Goal: Task Accomplishment & Management: Manage account settings

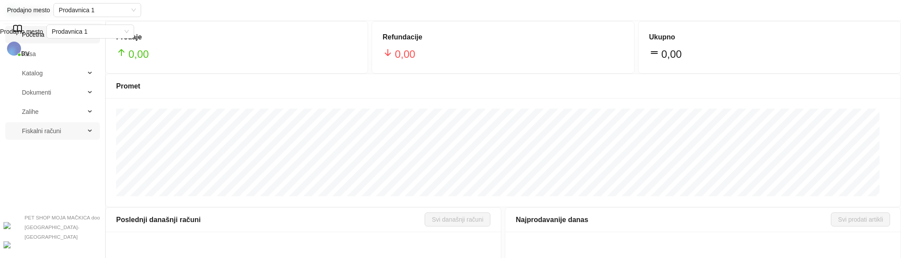
click at [56, 135] on span "Fiskalni računi" at bounding box center [41, 131] width 39 height 18
click at [55, 149] on link "Izdati računi" at bounding box center [58, 152] width 69 height 18
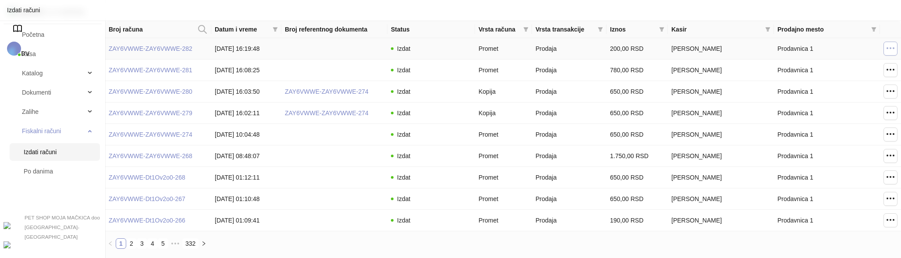
click at [891, 51] on icon "button" at bounding box center [891, 48] width 11 height 11
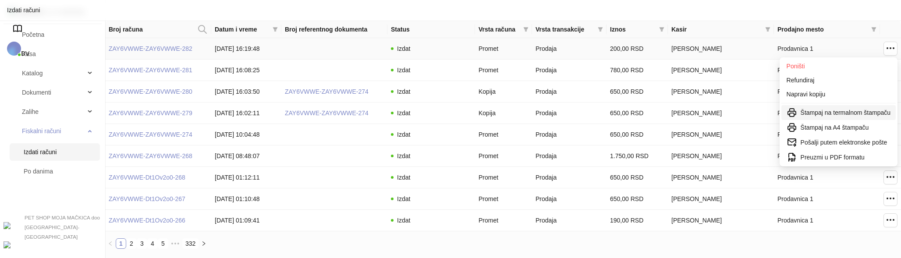
click at [854, 115] on span "Štampaj na termalnom štampaču" at bounding box center [846, 113] width 90 height 10
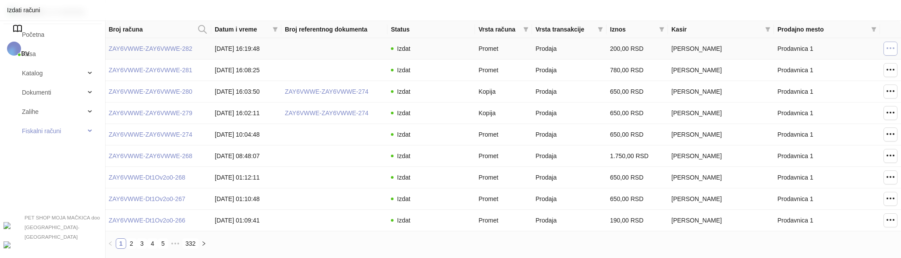
click at [893, 49] on icon "button" at bounding box center [891, 48] width 11 height 11
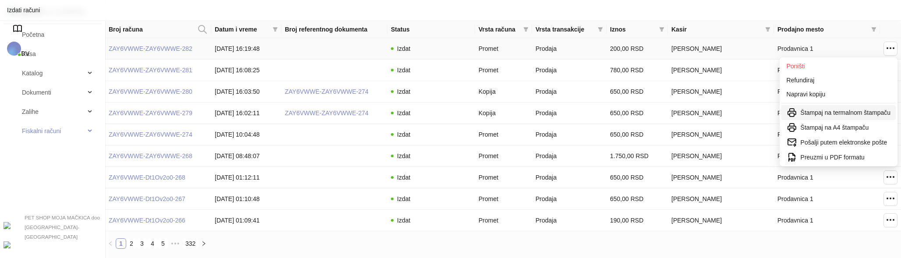
click at [833, 110] on span "Štampaj na termalnom štampaču" at bounding box center [846, 113] width 90 height 10
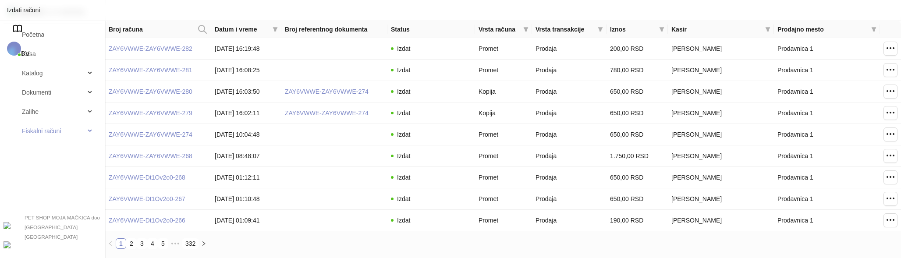
click at [29, 50] on span "DV" at bounding box center [25, 53] width 8 height 7
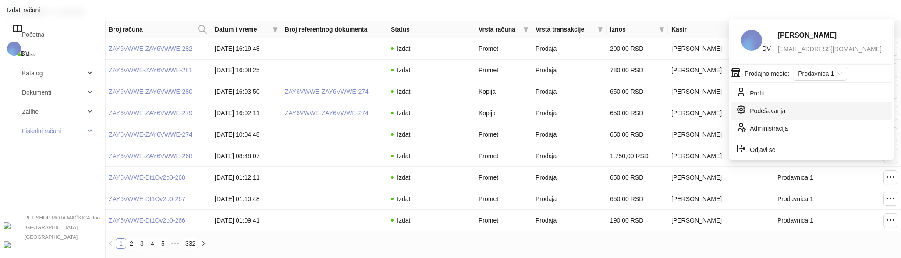
click at [778, 109] on link "Podešavanja" at bounding box center [761, 112] width 50 height 7
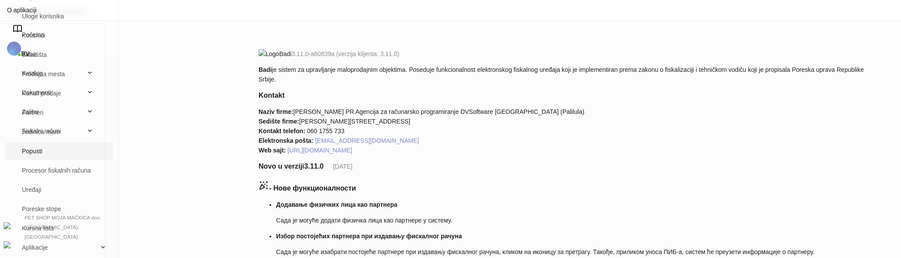
scroll to position [73, 0]
click at [106, 198] on link "Uređaji" at bounding box center [59, 190] width 94 height 18
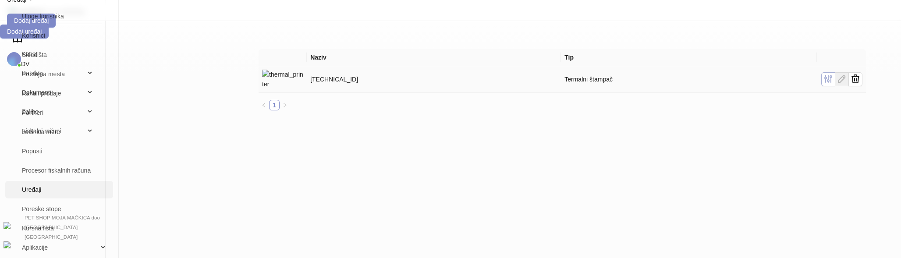
click at [836, 72] on button "button" at bounding box center [829, 79] width 14 height 14
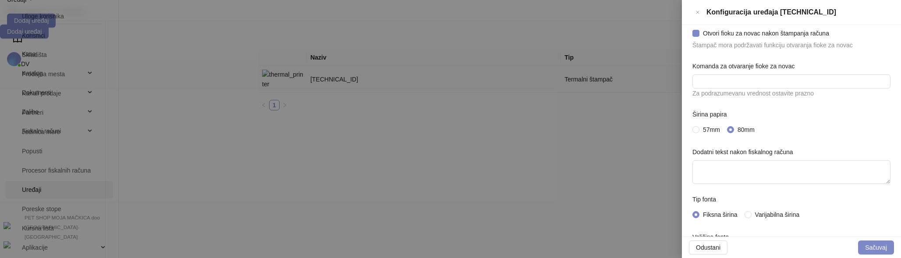
scroll to position [165, 0]
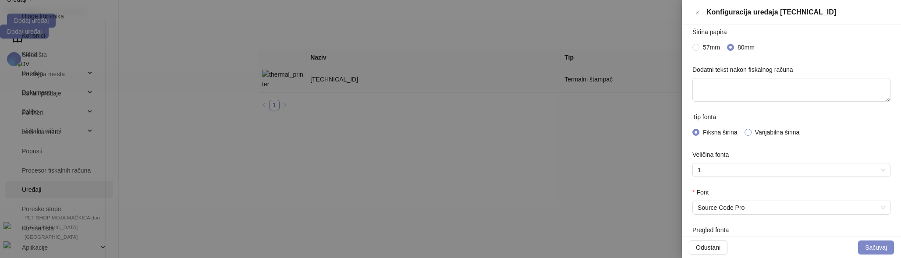
click at [781, 128] on span "Varijabilna širina" at bounding box center [778, 133] width 52 height 10
click at [774, 209] on input "Font" at bounding box center [788, 207] width 180 height 13
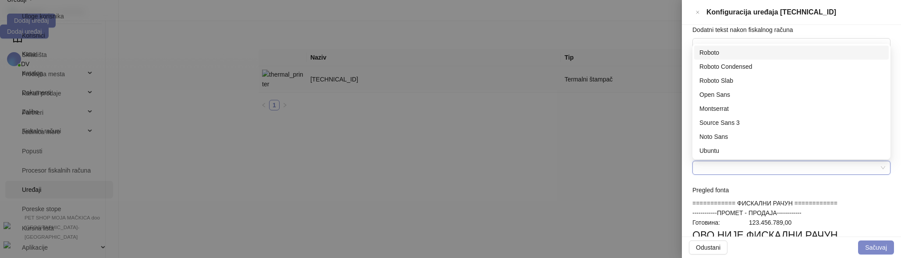
scroll to position [199, 0]
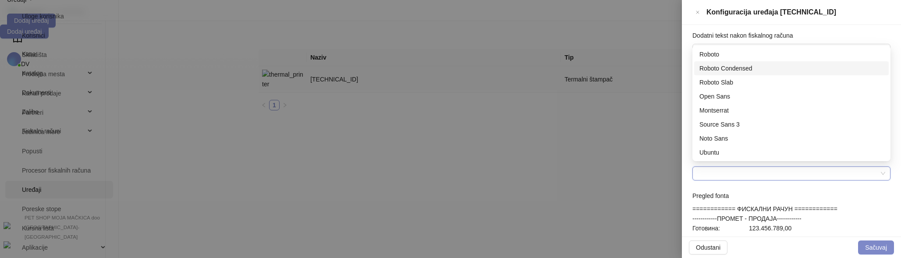
click at [769, 73] on div "Roboto Condensed" at bounding box center [792, 68] width 195 height 14
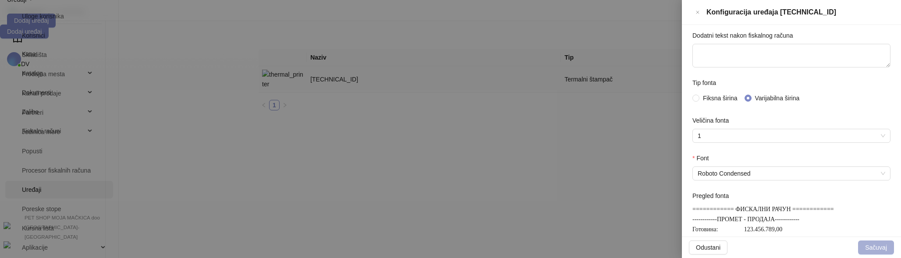
click at [870, 244] on button "Sačuvaj" at bounding box center [876, 248] width 36 height 14
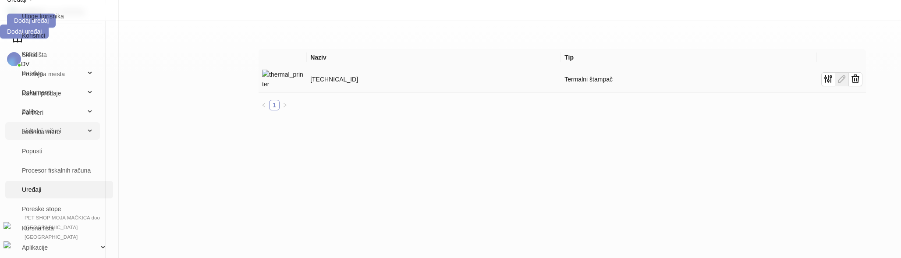
click at [56, 138] on span "Fiskalni računi" at bounding box center [41, 131] width 39 height 18
click at [50, 153] on link "Izdati računi" at bounding box center [58, 152] width 69 height 18
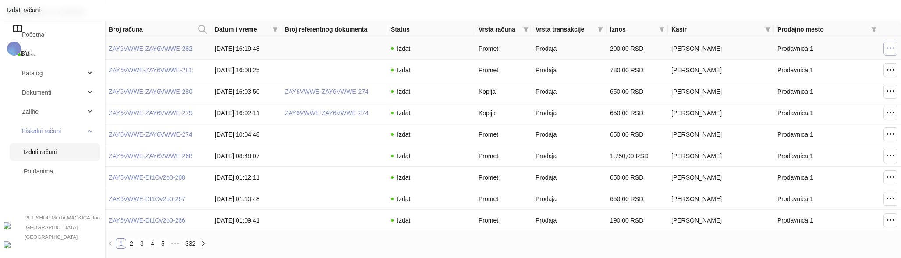
click at [892, 48] on icon "button" at bounding box center [891, 48] width 11 height 11
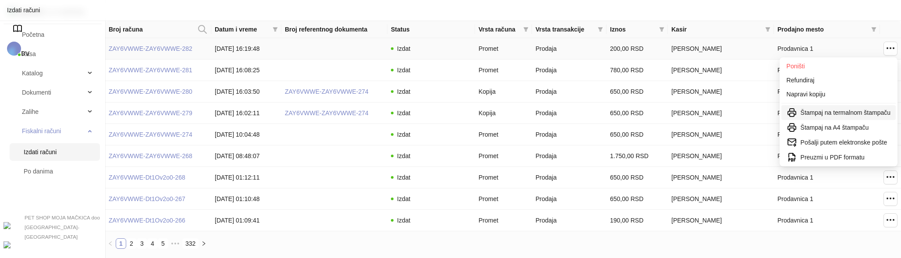
click at [833, 110] on span "Štampaj na termalnom štampaču" at bounding box center [846, 113] width 90 height 10
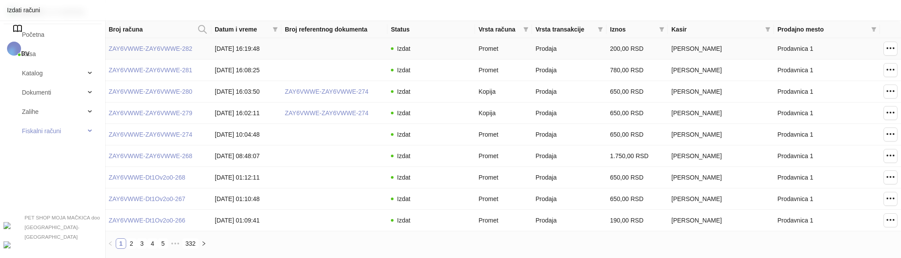
click at [898, 55] on td at bounding box center [890, 48] width 21 height 21
click at [891, 50] on icon "button" at bounding box center [891, 48] width 11 height 11
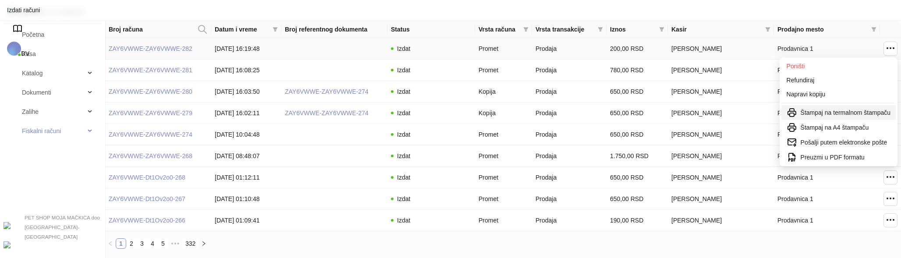
click at [855, 111] on span "Štampaj na termalnom štampaču" at bounding box center [846, 113] width 90 height 10
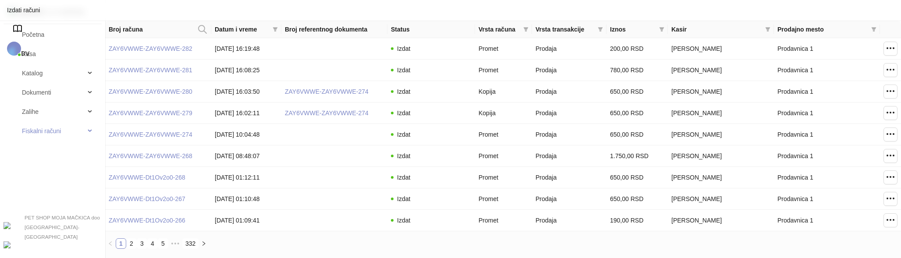
click at [29, 50] on span "DV" at bounding box center [25, 53] width 8 height 7
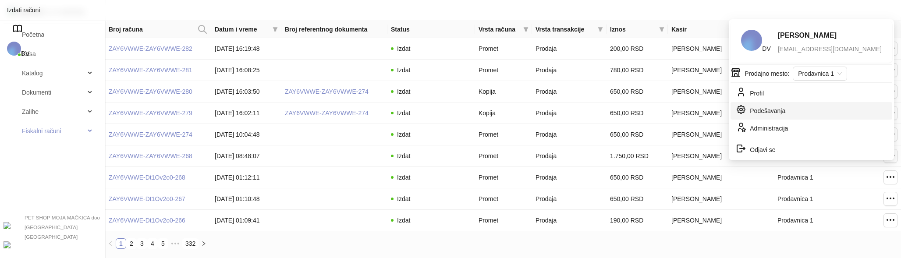
click at [775, 109] on link "Podešavanja" at bounding box center [761, 112] width 50 height 7
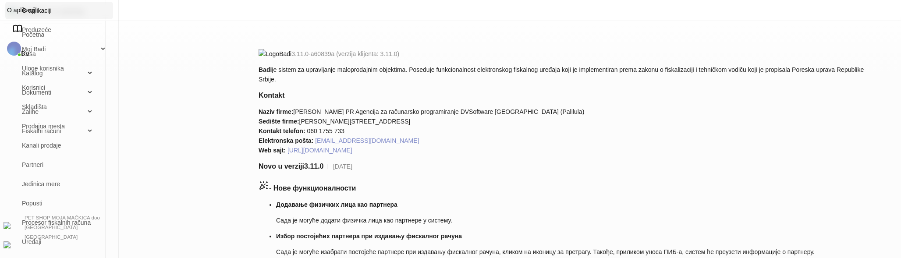
scroll to position [73, 0]
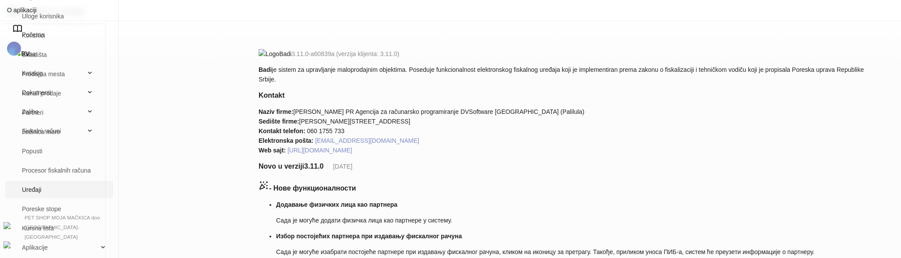
click at [106, 194] on link "Uređaji" at bounding box center [59, 190] width 94 height 18
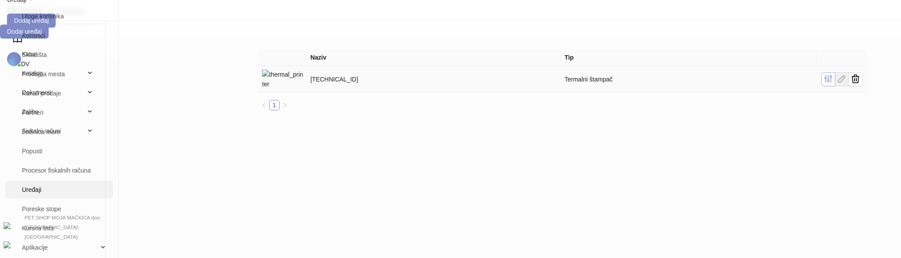
click at [834, 74] on icon "button" at bounding box center [828, 79] width 11 height 11
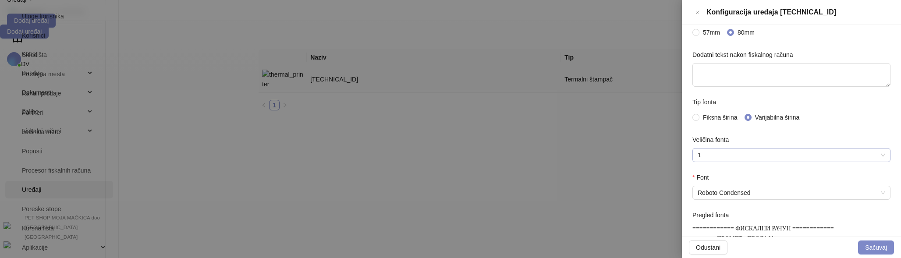
scroll to position [184, 0]
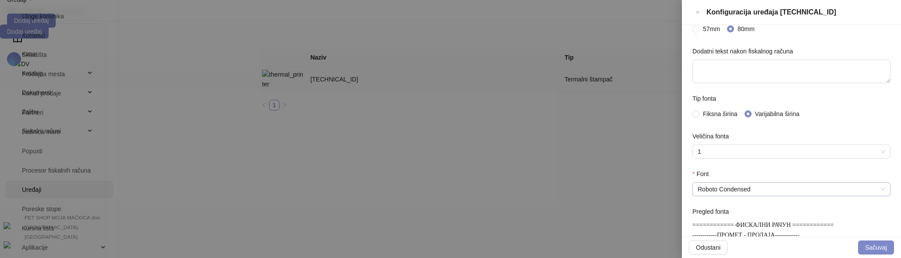
click at [783, 183] on span "Roboto Condensed" at bounding box center [792, 189] width 188 height 13
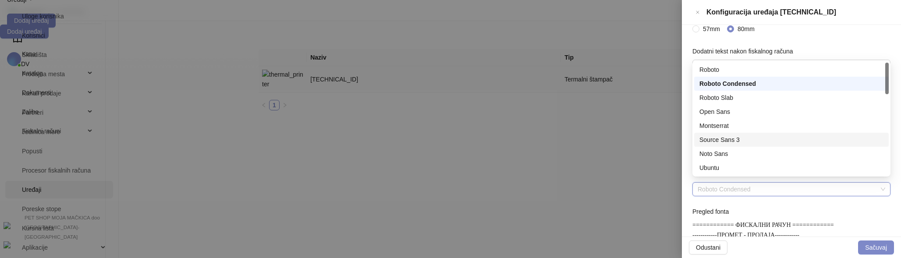
scroll to position [42, 0]
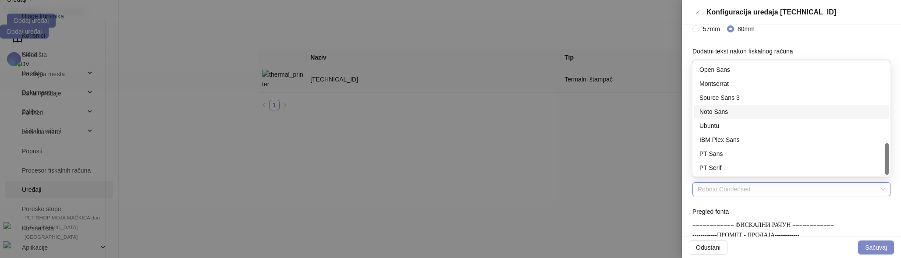
click at [741, 111] on div "Noto Sans" at bounding box center [792, 112] width 184 height 10
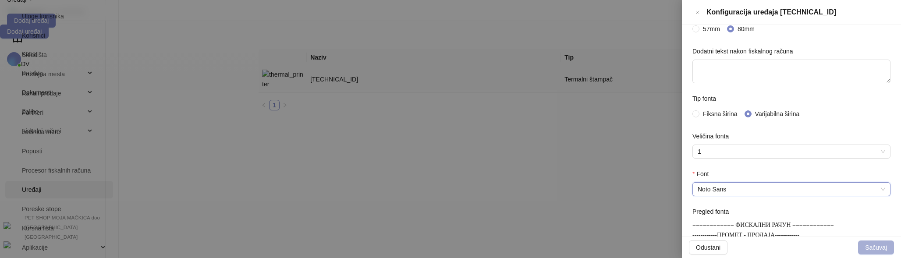
click at [866, 243] on button "Sačuvaj" at bounding box center [876, 248] width 36 height 14
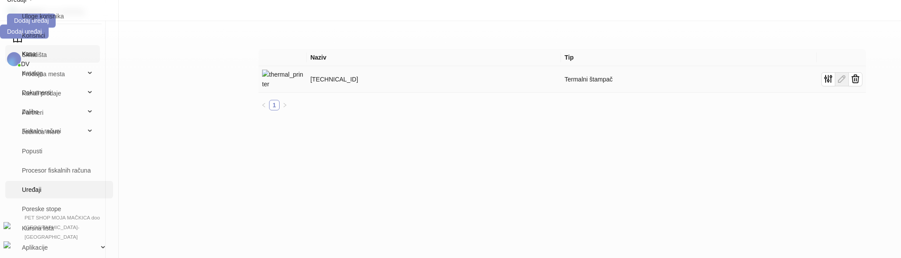
click at [59, 61] on link "Kasa" at bounding box center [52, 54] width 81 height 18
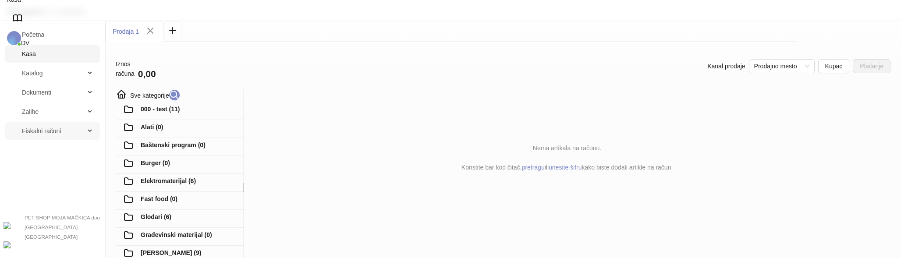
click at [43, 133] on span "Fiskalni računi" at bounding box center [41, 131] width 39 height 18
click at [40, 159] on link "Izdati računi" at bounding box center [58, 152] width 69 height 18
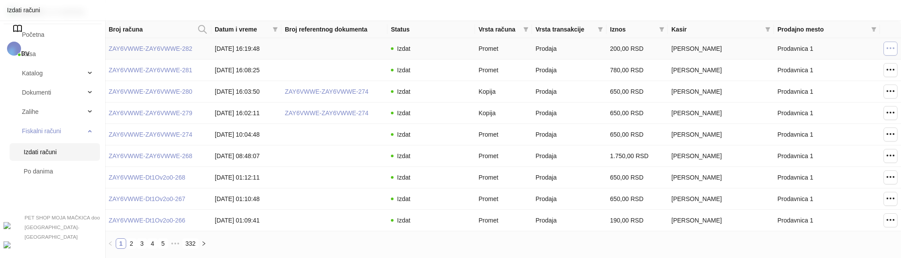
click at [897, 46] on button "button" at bounding box center [891, 49] width 14 height 14
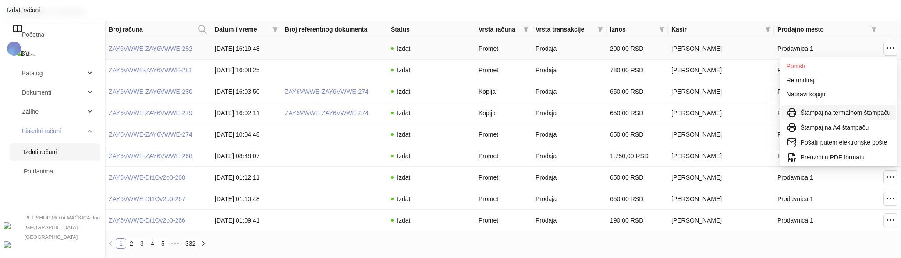
click at [825, 114] on span "Štampaj na termalnom štampaču" at bounding box center [846, 113] width 90 height 10
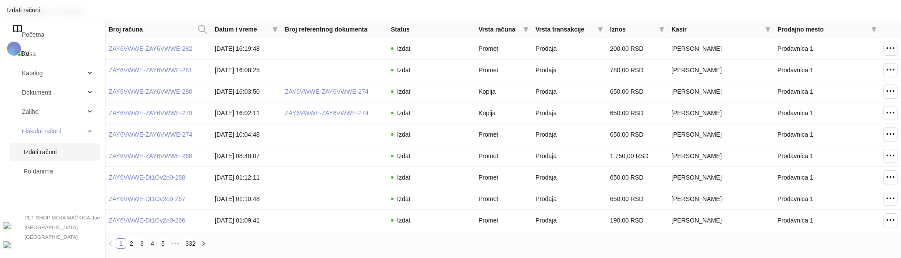
click at [29, 50] on span "DV" at bounding box center [25, 53] width 8 height 7
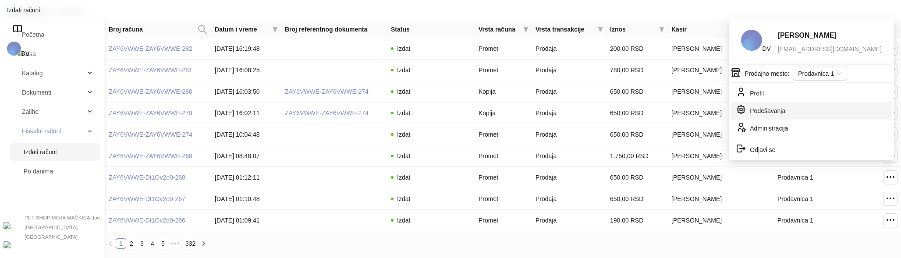
click at [780, 109] on link "Podešavanja" at bounding box center [761, 112] width 50 height 7
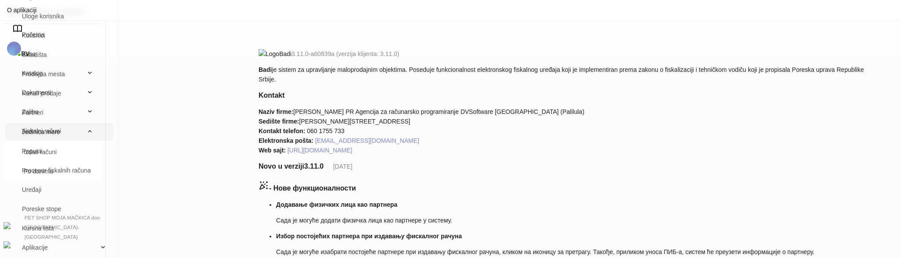
scroll to position [73, 0]
click at [106, 190] on link "Uređaji" at bounding box center [59, 190] width 94 height 18
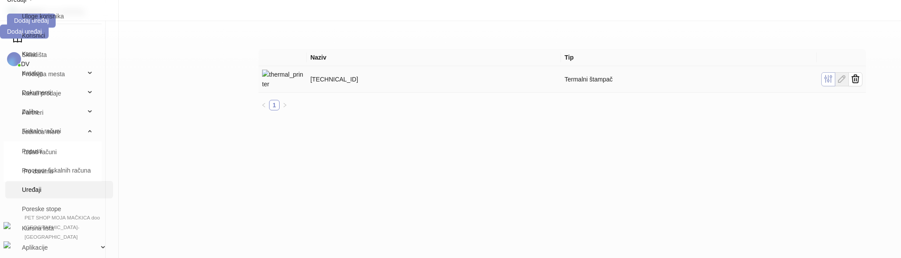
click at [836, 72] on button "button" at bounding box center [829, 79] width 14 height 14
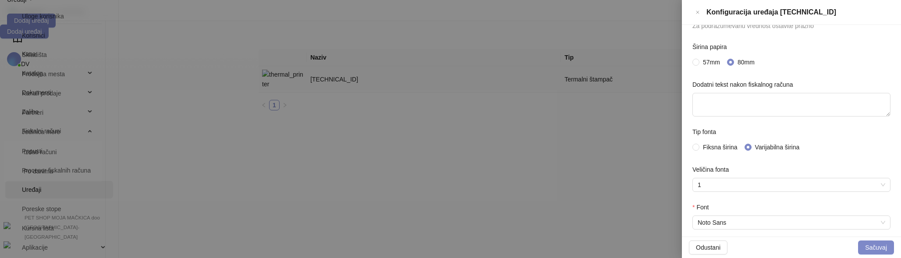
scroll to position [179, 0]
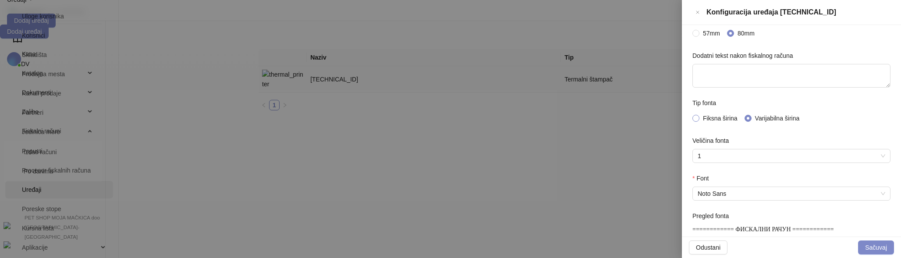
click at [730, 118] on span "Fiksna širina" at bounding box center [721, 119] width 42 height 10
click at [749, 187] on input "Font" at bounding box center [788, 193] width 180 height 13
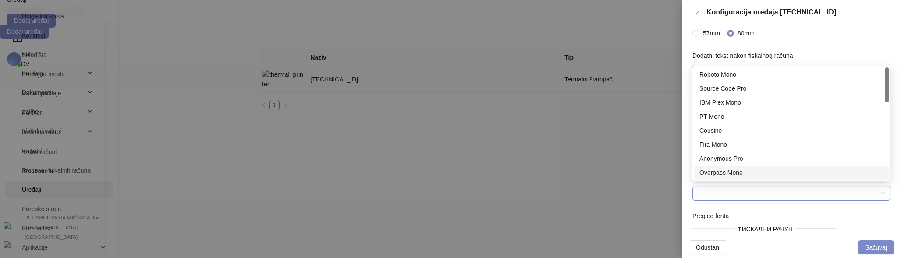
click at [750, 171] on div "Overpass Mono" at bounding box center [792, 173] width 184 height 10
click at [825, 191] on span "Overpass Mono" at bounding box center [792, 193] width 188 height 13
click at [809, 160] on div "Anonymous Pro" at bounding box center [792, 159] width 184 height 10
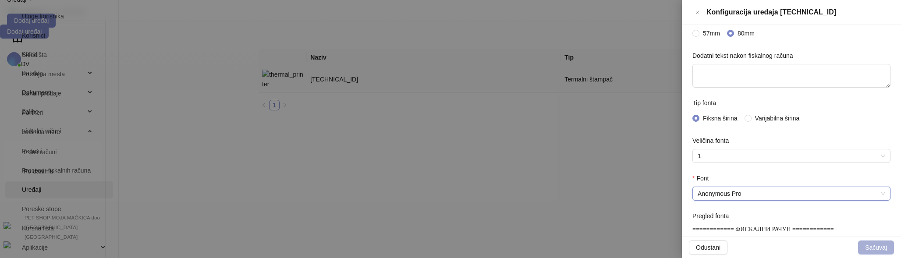
click at [876, 247] on button "Sačuvaj" at bounding box center [876, 248] width 36 height 14
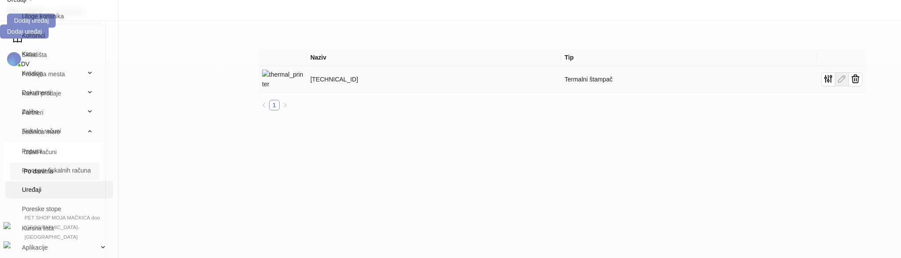
click at [41, 169] on link "Po danima" at bounding box center [58, 172] width 69 height 18
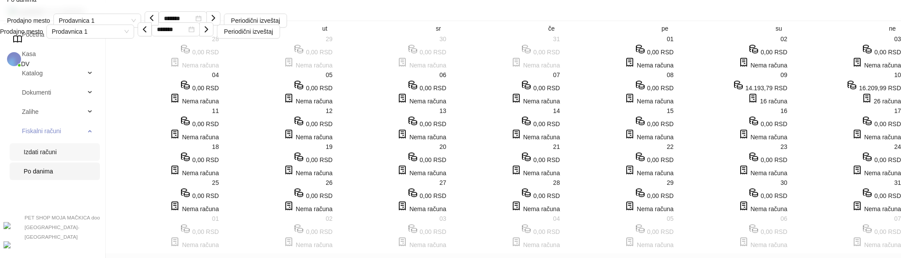
click at [46, 158] on link "Izdati računi" at bounding box center [58, 152] width 69 height 18
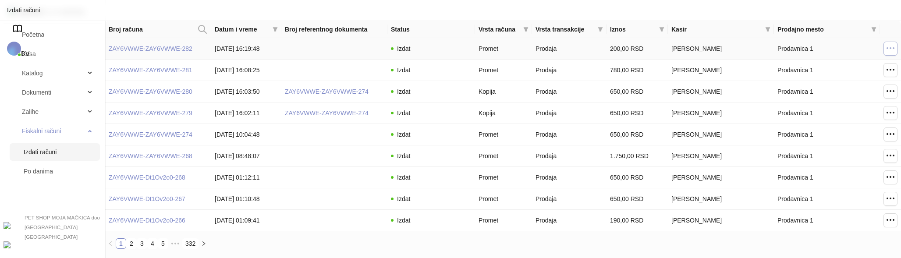
click at [893, 52] on icon "button" at bounding box center [891, 48] width 11 height 11
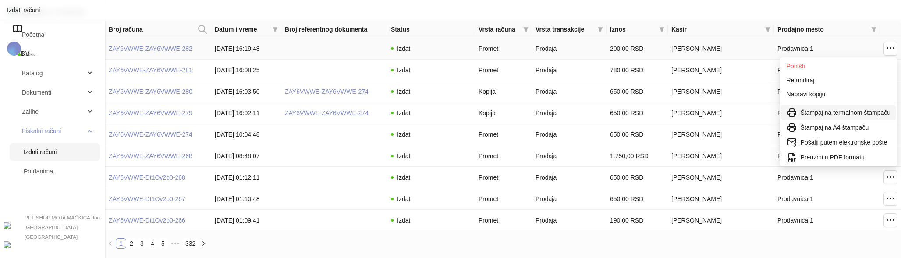
click at [866, 110] on span "Štampaj na termalnom štampaču" at bounding box center [846, 113] width 90 height 10
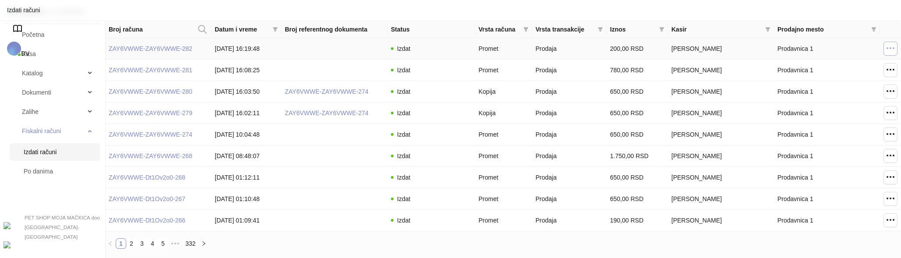
click at [893, 50] on icon "button" at bounding box center [891, 48] width 11 height 11
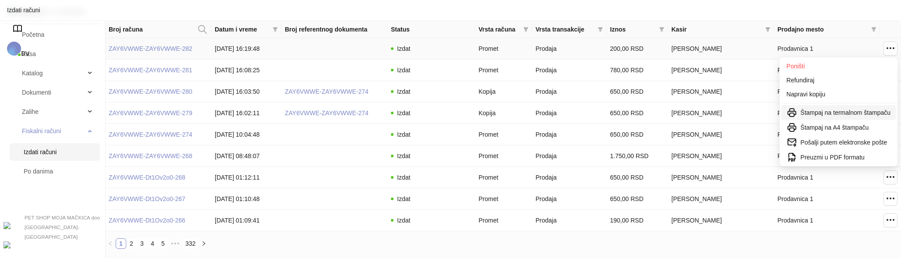
click at [838, 111] on span "Štampaj na termalnom štampaču" at bounding box center [846, 113] width 90 height 10
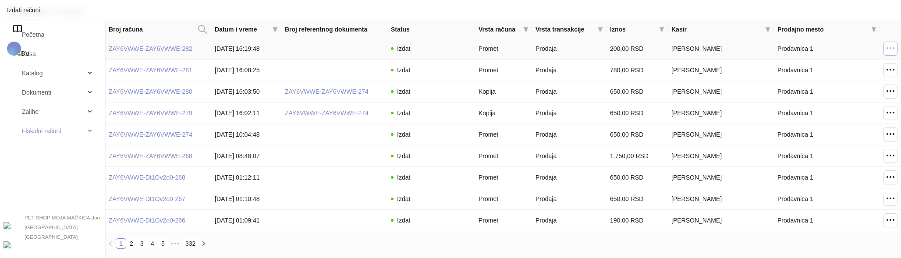
click at [891, 43] on button "button" at bounding box center [891, 49] width 14 height 14
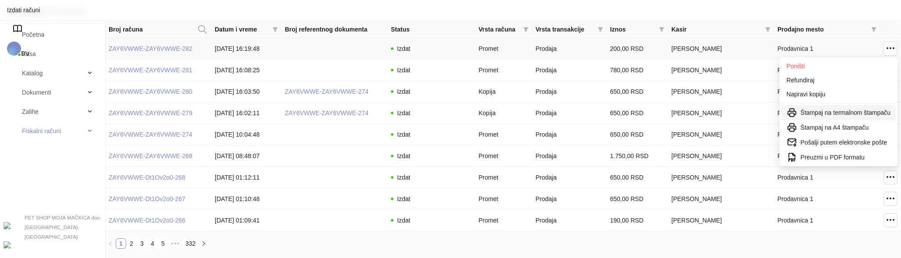
click at [826, 114] on span "Štampaj na termalnom štampaču" at bounding box center [846, 113] width 90 height 10
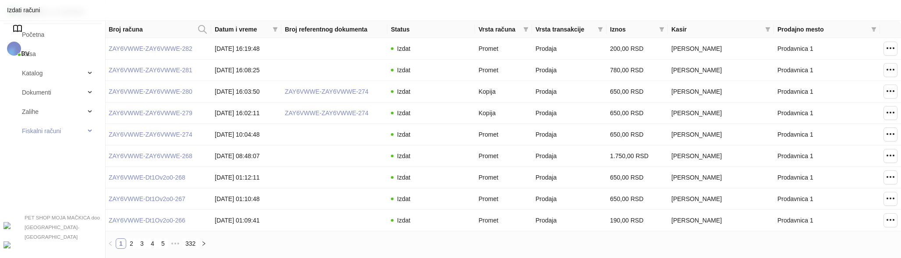
click at [29, 50] on span "DV" at bounding box center [25, 53] width 8 height 7
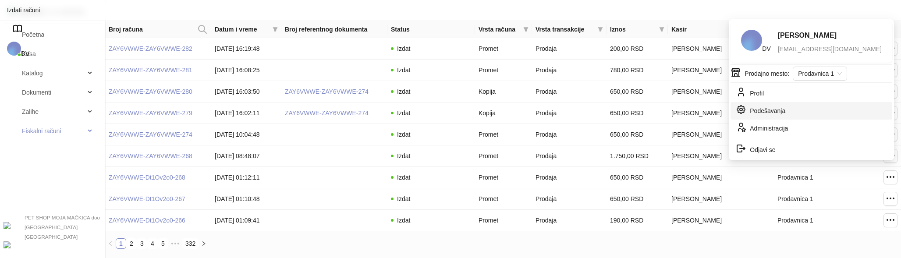
click at [781, 109] on link "Podešavanja" at bounding box center [761, 112] width 50 height 7
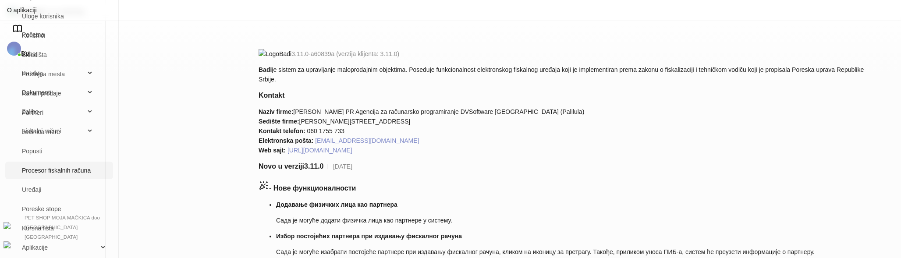
scroll to position [73, 0]
click at [106, 185] on link "Uređaji" at bounding box center [59, 190] width 94 height 18
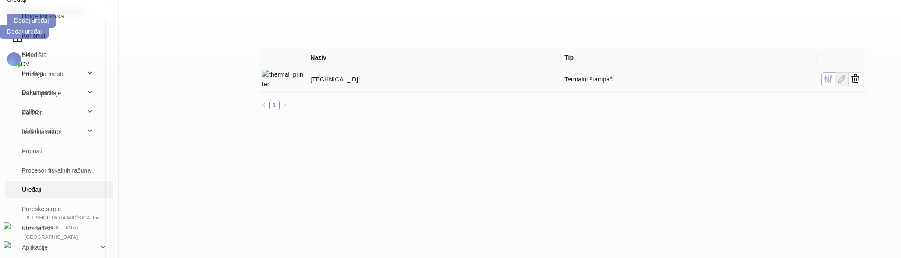
click at [836, 72] on button "button" at bounding box center [829, 79] width 14 height 14
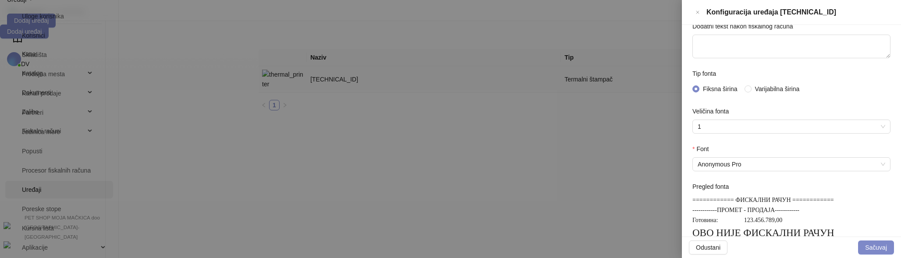
scroll to position [225, 0]
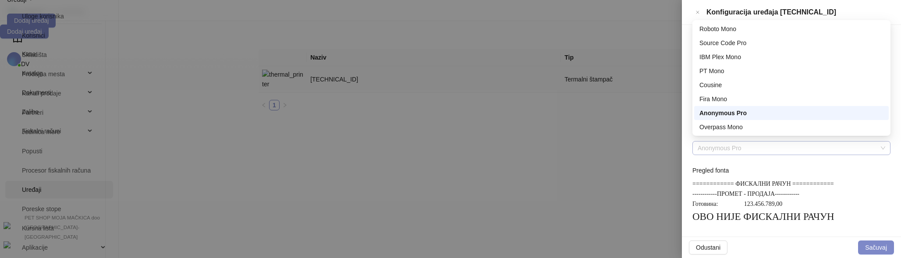
click at [771, 145] on span "Anonymous Pro" at bounding box center [792, 148] width 188 height 13
click at [774, 131] on div "Overpass Mono" at bounding box center [792, 127] width 184 height 10
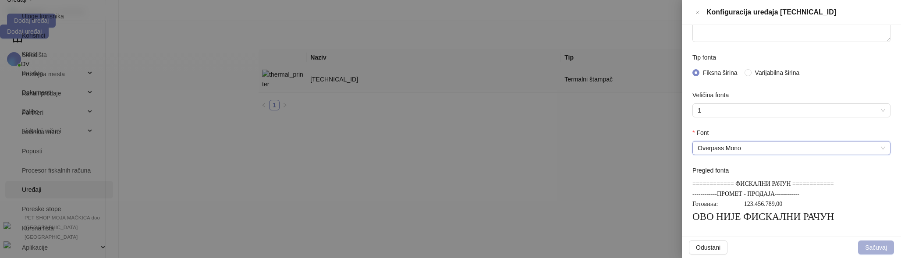
click at [878, 247] on button "Sačuvaj" at bounding box center [876, 248] width 36 height 14
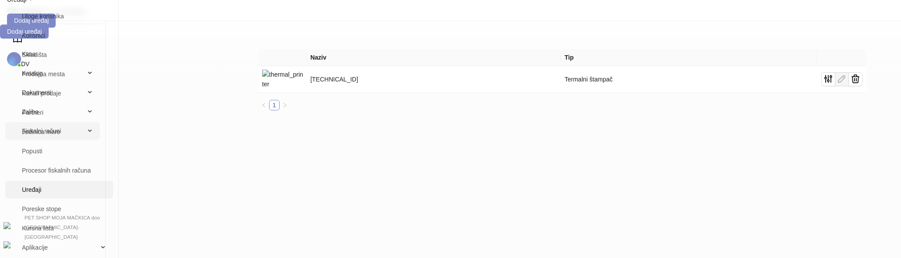
click at [51, 140] on span "Fiskalni računi" at bounding box center [41, 131] width 39 height 18
click at [50, 155] on link "Izdati računi" at bounding box center [58, 152] width 69 height 18
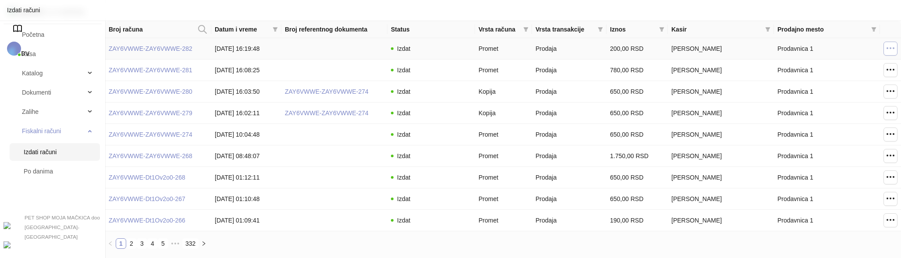
click at [893, 46] on icon "button" at bounding box center [891, 48] width 11 height 11
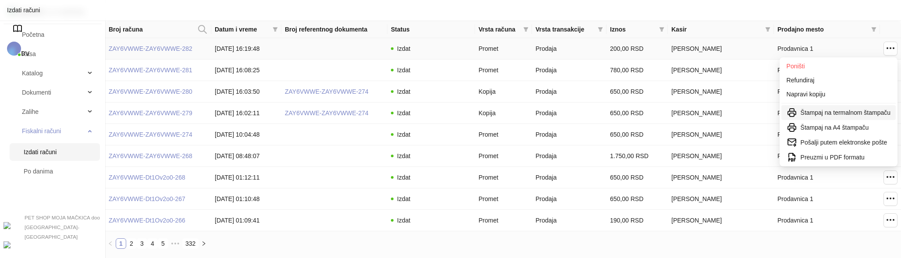
click at [833, 109] on span "Štampaj na termalnom štampaču" at bounding box center [846, 113] width 90 height 10
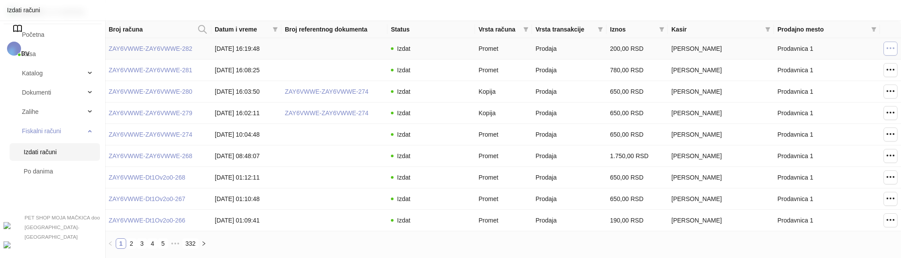
click at [895, 48] on button "button" at bounding box center [891, 49] width 14 height 14
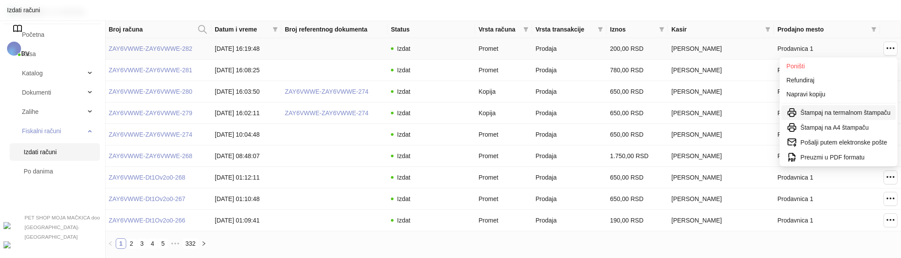
click at [821, 115] on span "Štampaj na termalnom štampaču" at bounding box center [846, 113] width 90 height 10
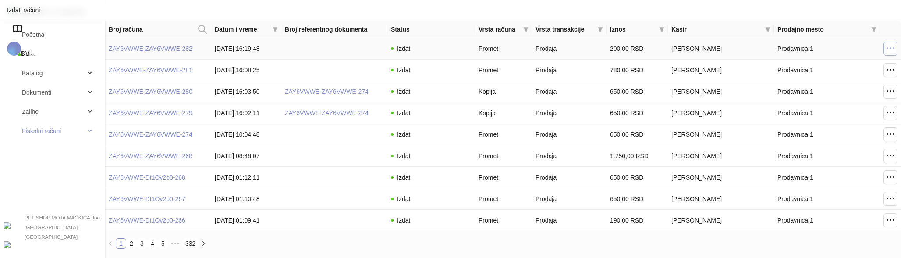
click at [888, 48] on icon "button" at bounding box center [891, 48] width 11 height 11
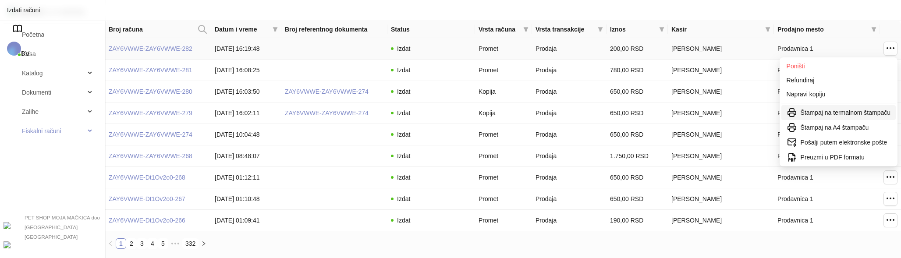
click at [845, 113] on span "Štampaj na termalnom štampaču" at bounding box center [846, 113] width 90 height 10
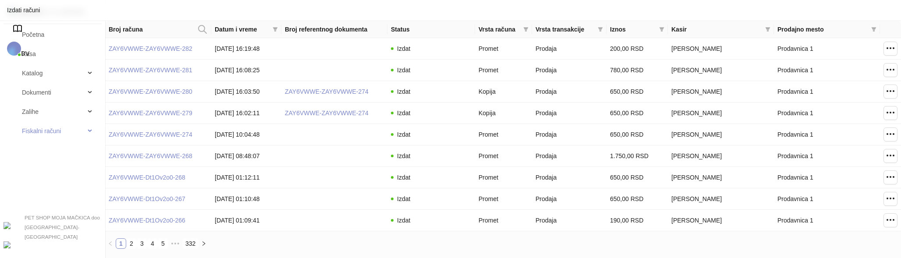
click at [29, 50] on span "DV" at bounding box center [25, 53] width 8 height 7
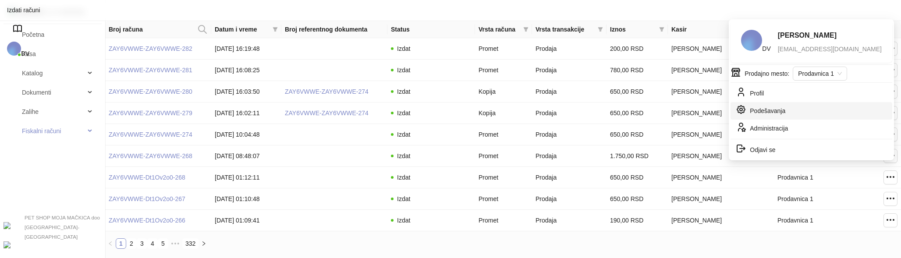
click at [786, 109] on link "Podešavanja" at bounding box center [761, 112] width 50 height 7
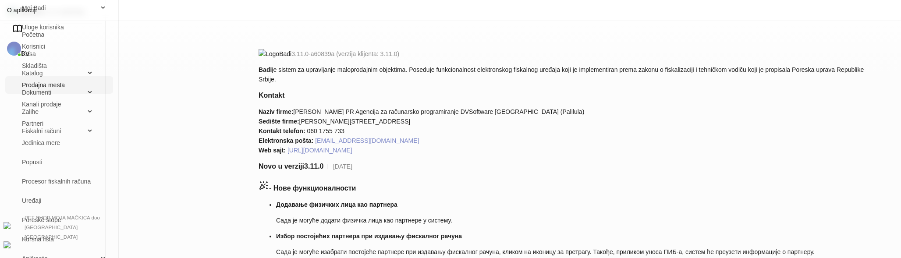
scroll to position [69, 0]
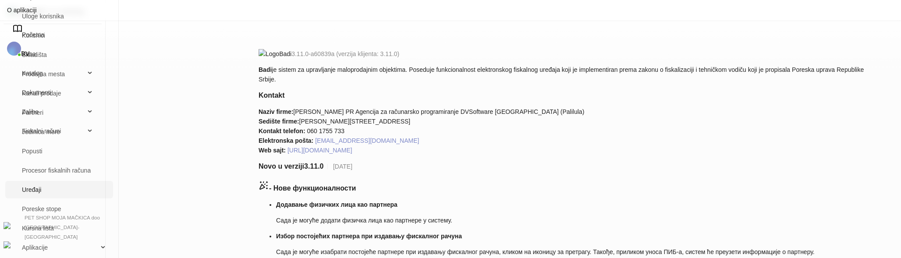
click at [106, 188] on link "Uređaji" at bounding box center [59, 190] width 94 height 18
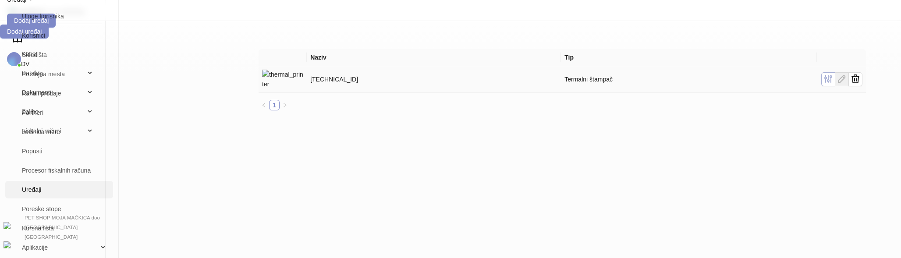
click at [834, 74] on icon "button" at bounding box center [828, 79] width 11 height 11
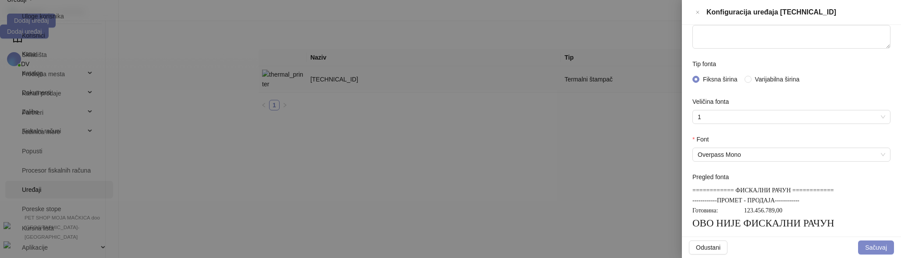
scroll to position [224, 0]
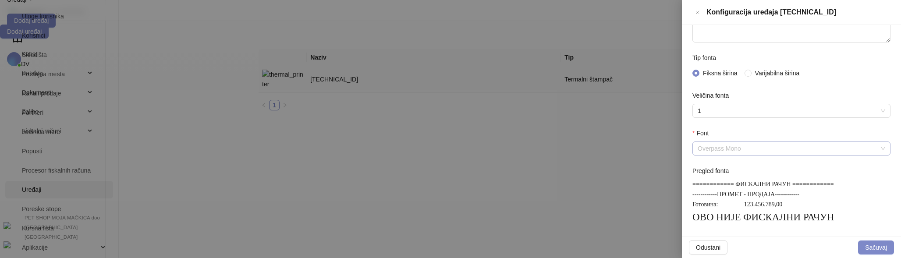
click at [836, 142] on span "Overpass Mono" at bounding box center [792, 148] width 188 height 13
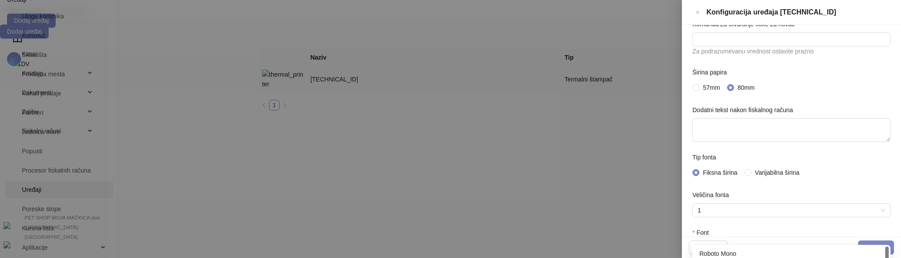
scroll to position [144, 0]
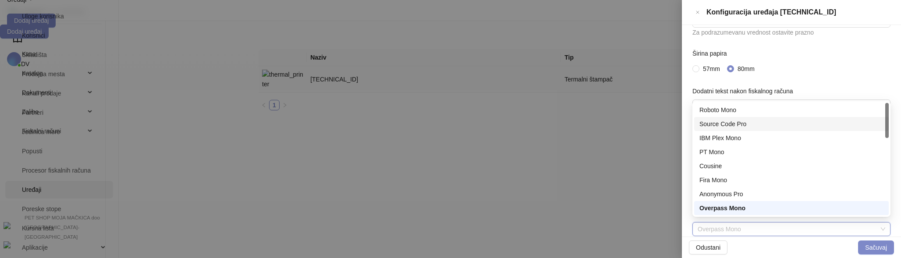
click at [783, 126] on div "Source Code Pro" at bounding box center [792, 124] width 184 height 10
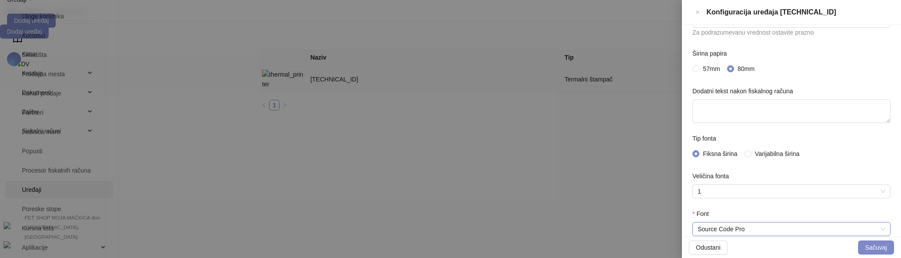
scroll to position [249, 0]
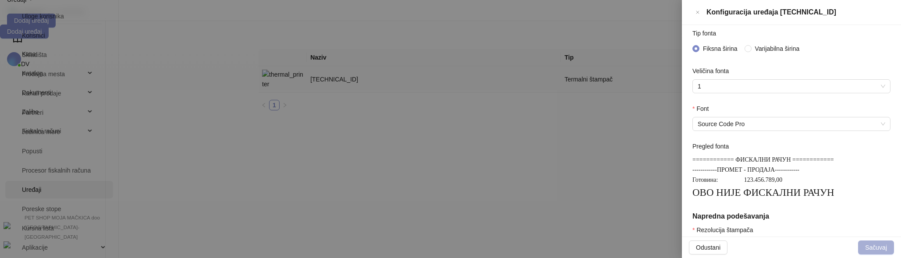
click at [875, 242] on button "Sačuvaj" at bounding box center [876, 248] width 36 height 14
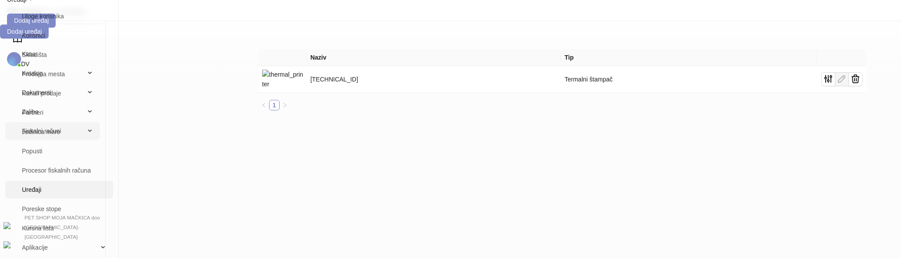
click at [68, 140] on span "Fiskalni računi" at bounding box center [48, 131] width 73 height 18
click at [61, 152] on link "Izdati računi" at bounding box center [58, 152] width 69 height 18
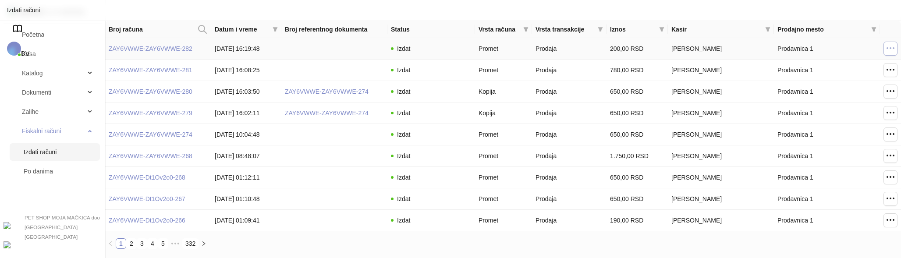
click at [891, 51] on icon "button" at bounding box center [891, 48] width 11 height 11
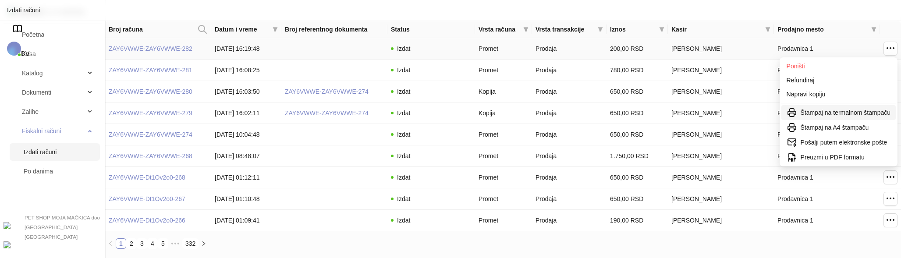
click at [831, 111] on span "Štampaj na termalnom štampaču" at bounding box center [846, 113] width 90 height 10
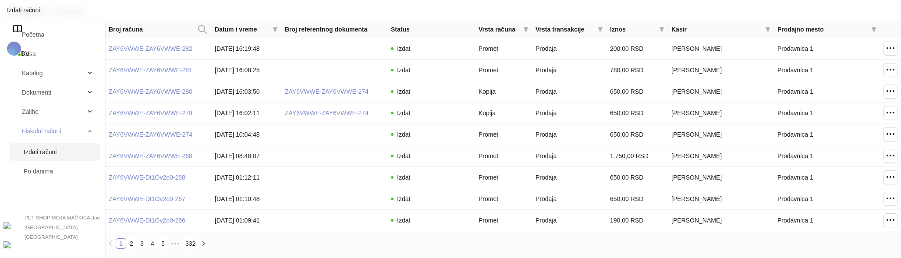
click at [29, 50] on span "DV" at bounding box center [25, 53] width 8 height 7
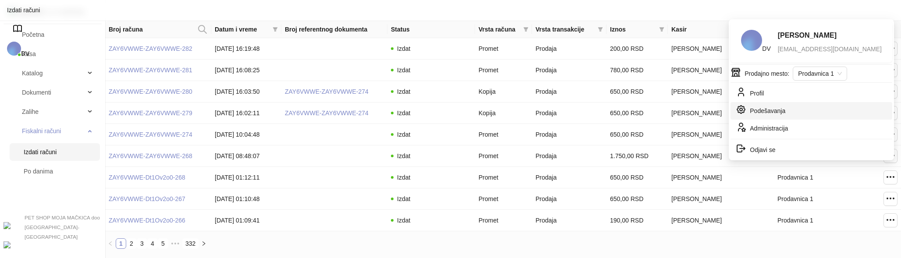
click at [784, 109] on link "Podešavanja" at bounding box center [761, 112] width 50 height 7
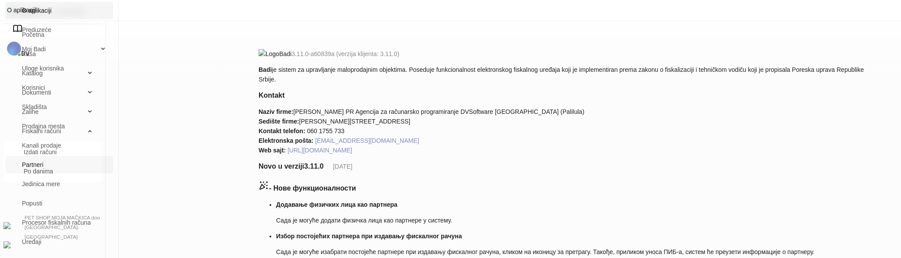
scroll to position [73, 0]
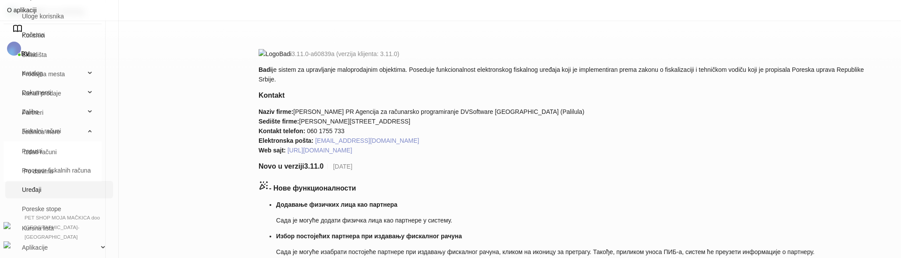
click at [106, 189] on link "Uređaji" at bounding box center [59, 190] width 94 height 18
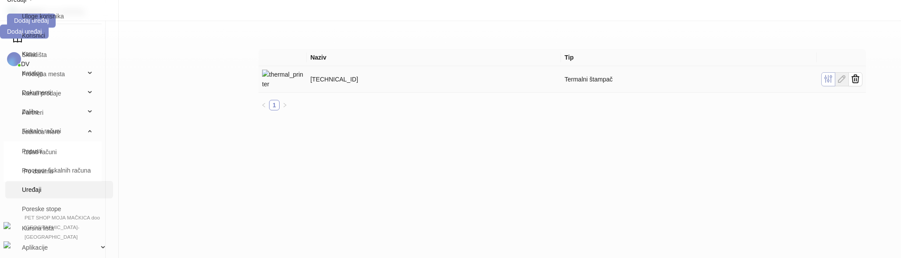
click at [834, 74] on icon "button" at bounding box center [828, 79] width 11 height 11
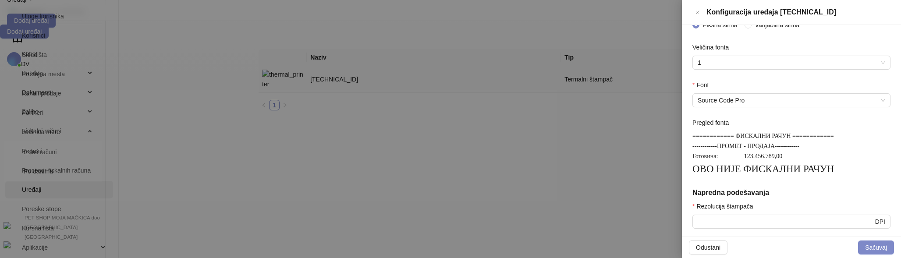
scroll to position [268, 0]
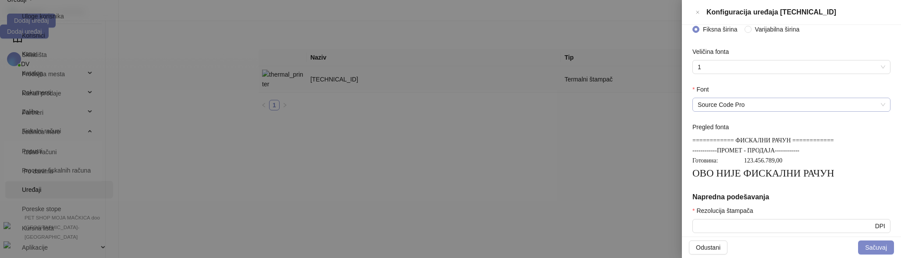
click at [797, 100] on span "Source Code Pro" at bounding box center [792, 104] width 188 height 13
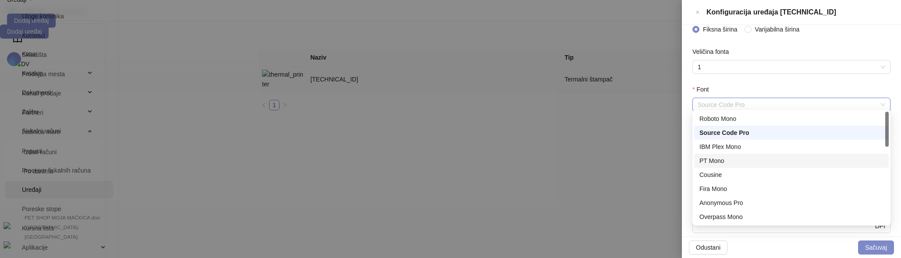
click at [748, 157] on div "PT Mono" at bounding box center [792, 161] width 184 height 10
click at [792, 102] on span "PT Mono" at bounding box center [792, 104] width 188 height 13
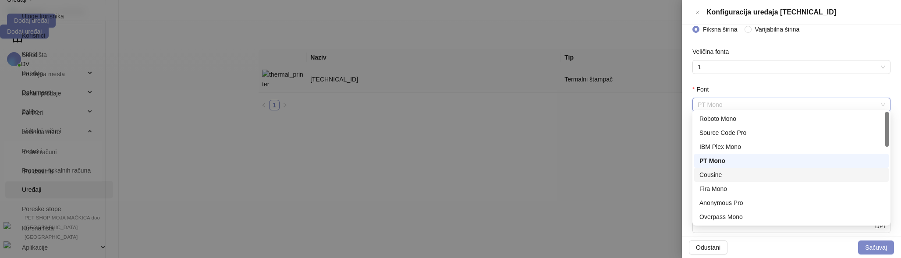
click at [739, 176] on div "Cousine" at bounding box center [792, 175] width 184 height 10
click at [791, 107] on span "Cousine" at bounding box center [792, 104] width 188 height 13
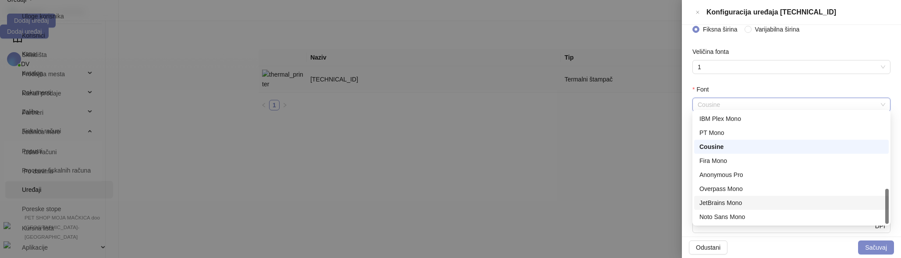
click at [742, 203] on div "JetBrains Mono" at bounding box center [792, 203] width 184 height 10
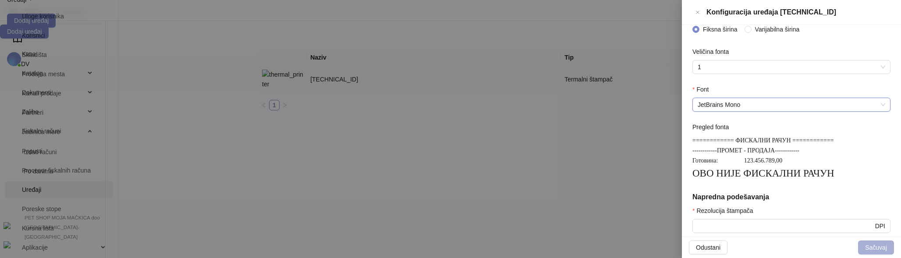
click at [876, 245] on button "Sačuvaj" at bounding box center [876, 248] width 36 height 14
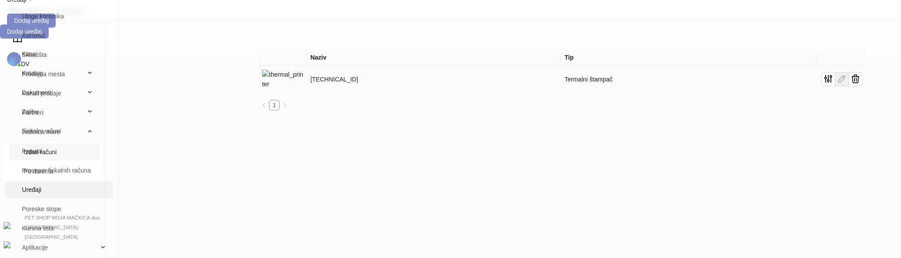
click at [46, 150] on link "Izdati računi" at bounding box center [58, 152] width 69 height 18
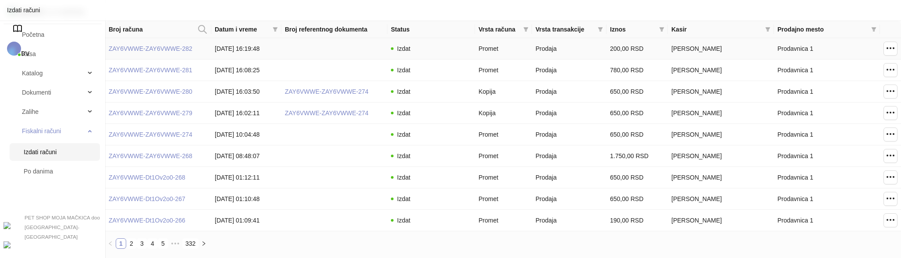
click at [899, 49] on td at bounding box center [890, 48] width 21 height 21
click at [895, 49] on button "button" at bounding box center [891, 49] width 14 height 14
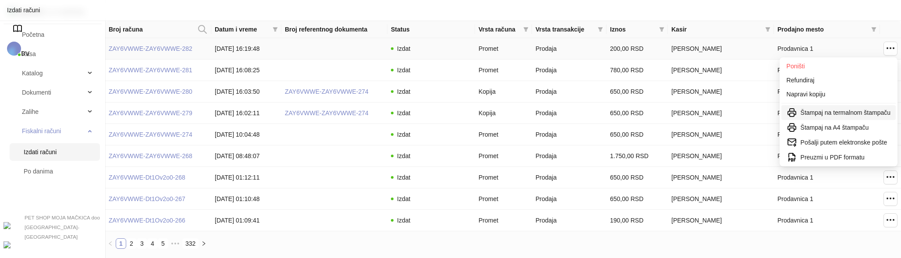
click at [857, 110] on span "Štampaj na termalnom štampaču" at bounding box center [846, 113] width 90 height 10
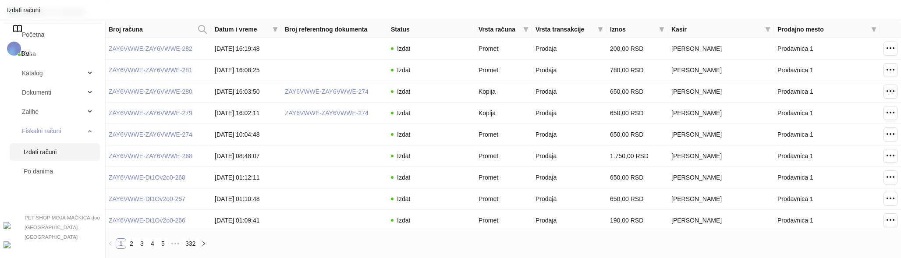
click at [29, 50] on span "DV" at bounding box center [25, 53] width 8 height 7
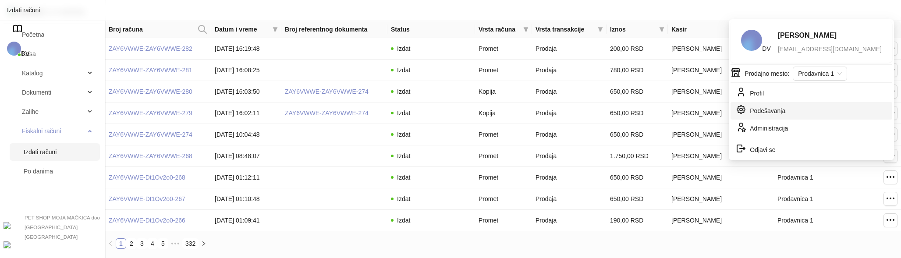
click at [786, 109] on link "Podešavanja" at bounding box center [761, 112] width 50 height 7
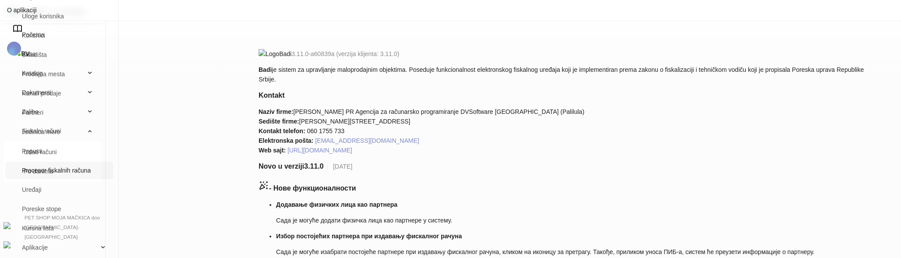
scroll to position [71, 0]
click at [106, 199] on link "Uređaji" at bounding box center [59, 190] width 94 height 18
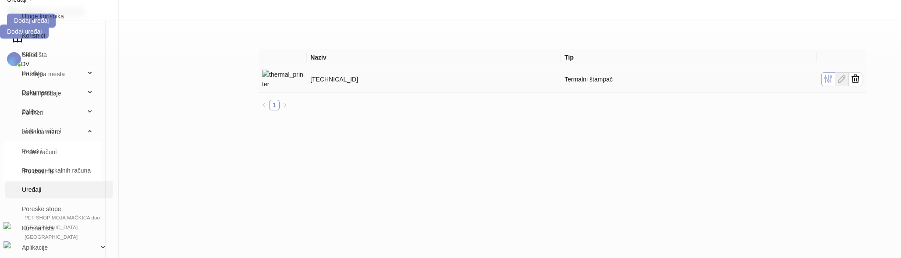
click at [834, 74] on icon "button" at bounding box center [828, 79] width 11 height 11
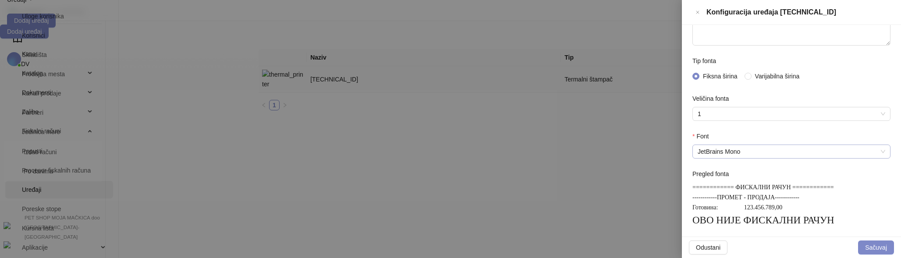
scroll to position [203, 0]
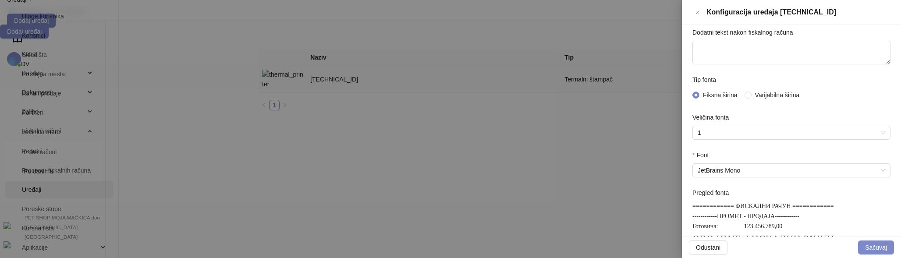
click at [793, 88] on div "Fiksna širina Varijabilna širina" at bounding box center [792, 95] width 198 height 14
click at [789, 91] on span "Varijabilna širina" at bounding box center [778, 95] width 52 height 10
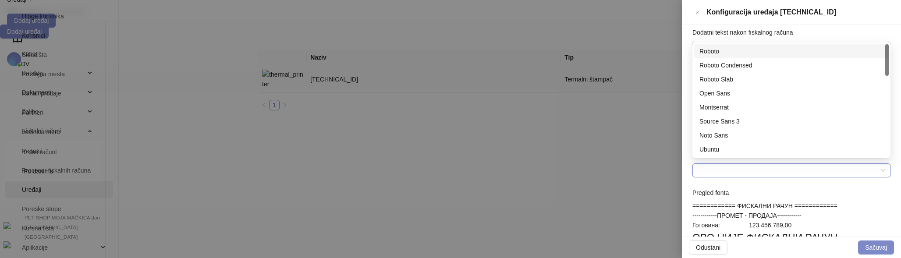
click at [750, 165] on input "Font" at bounding box center [788, 170] width 180 height 13
click at [748, 63] on div "Roboto Condensed" at bounding box center [792, 66] width 184 height 10
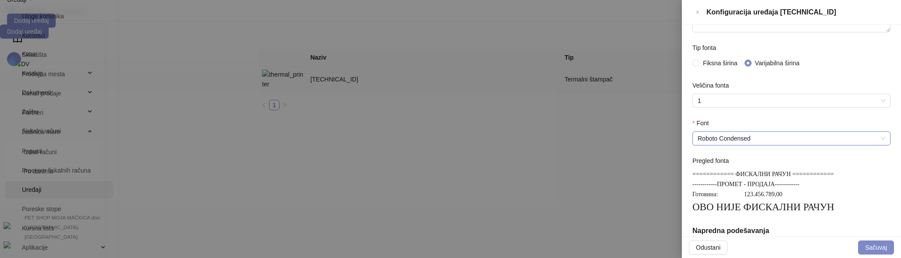
scroll to position [235, 0]
click at [805, 139] on span "Roboto Condensed" at bounding box center [792, 137] width 188 height 13
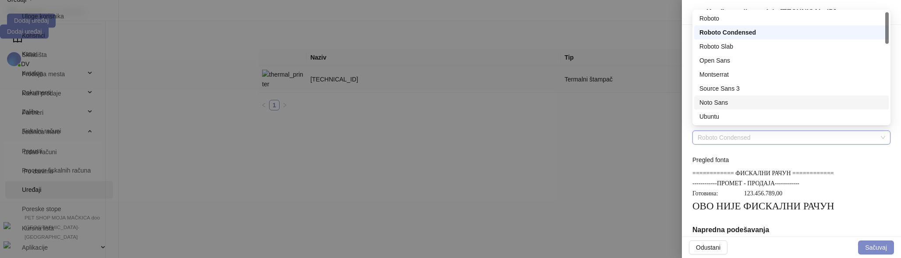
scroll to position [42, 0]
click at [774, 119] on div "PT Serif" at bounding box center [792, 117] width 184 height 10
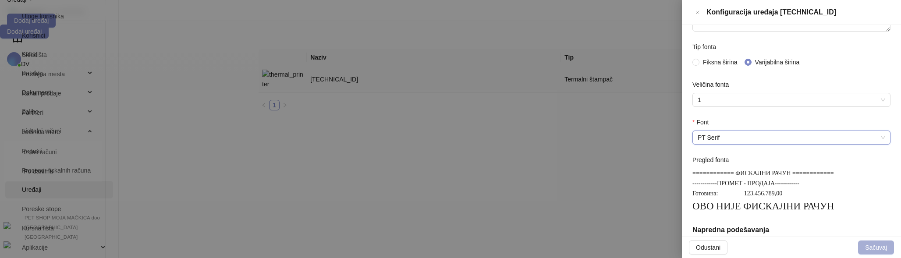
click at [886, 245] on button "Sačuvaj" at bounding box center [876, 248] width 36 height 14
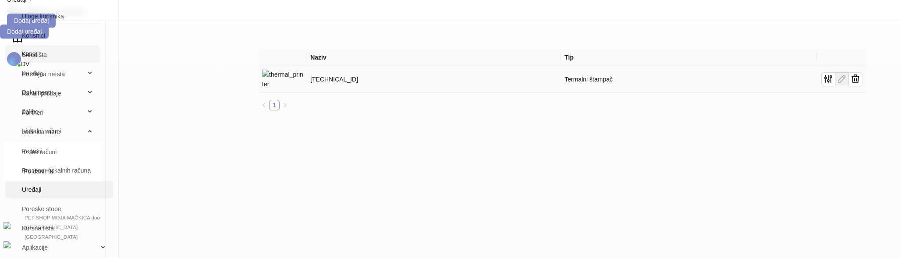
click at [50, 54] on link "Kasa" at bounding box center [52, 54] width 81 height 18
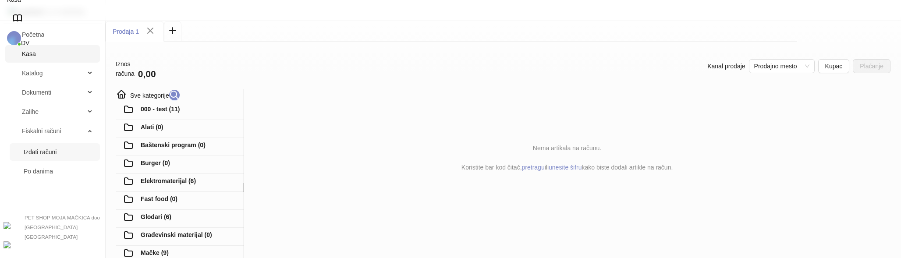
click at [30, 153] on link "Izdati računi" at bounding box center [58, 152] width 69 height 18
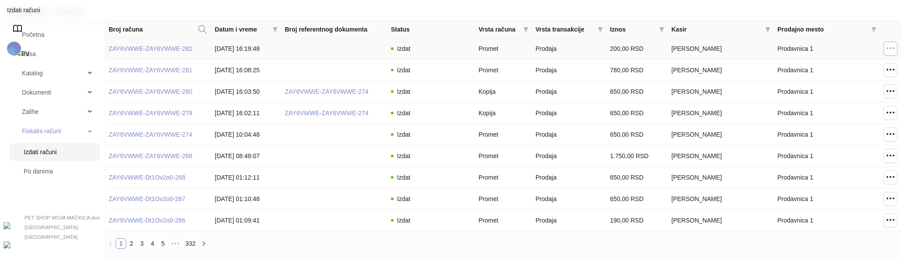
click at [888, 44] on span "button" at bounding box center [891, 48] width 11 height 11
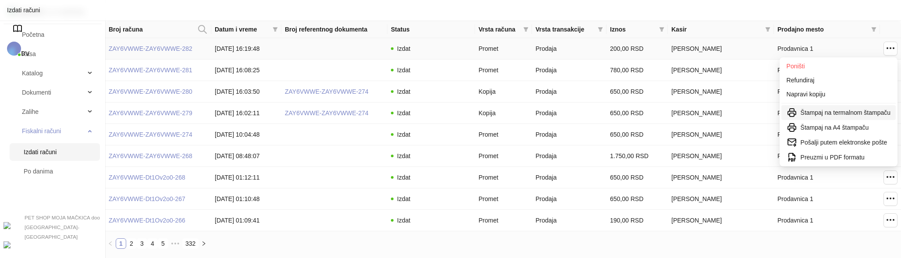
click at [833, 109] on span "Štampaj na termalnom štampaču" at bounding box center [846, 113] width 90 height 10
